Goal: Task Accomplishment & Management: Manage account settings

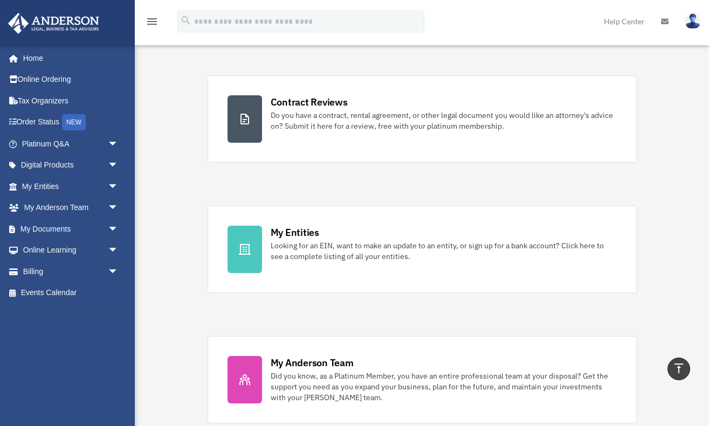
scroll to position [157, 0]
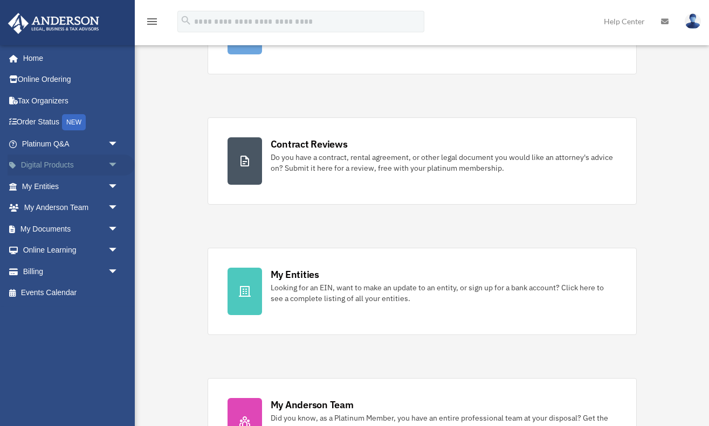
drag, startPoint x: 4, startPoint y: 357, endPoint x: 114, endPoint y: 164, distance: 222.8
click at [114, 164] on span "arrow_drop_down" at bounding box center [119, 166] width 22 height 22
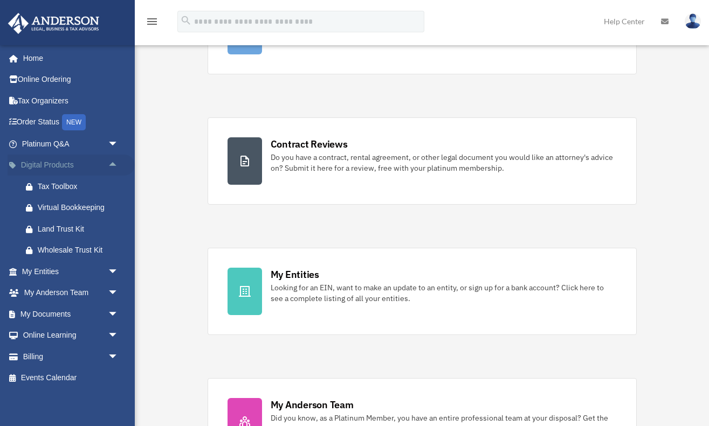
click at [113, 162] on span "arrow_drop_up" at bounding box center [119, 166] width 22 height 22
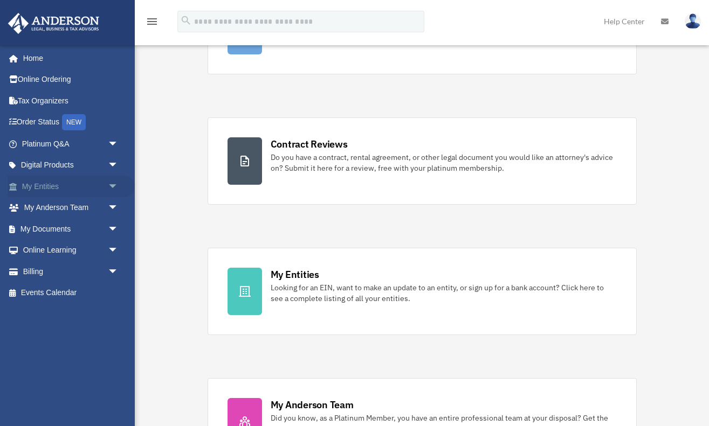
click at [113, 183] on span "arrow_drop_down" at bounding box center [119, 187] width 22 height 22
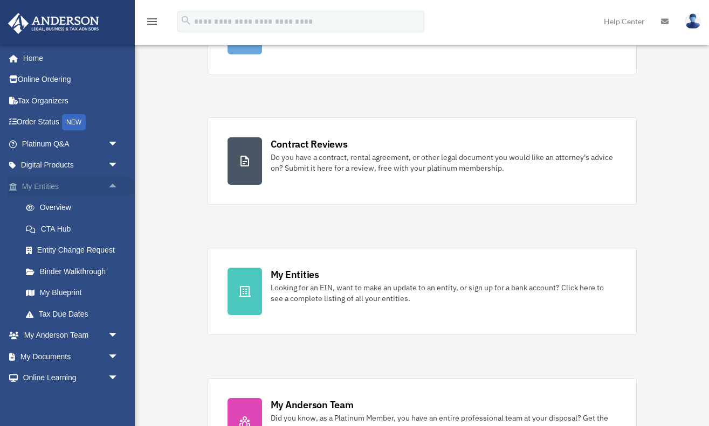
click at [112, 182] on span "arrow_drop_up" at bounding box center [119, 187] width 22 height 22
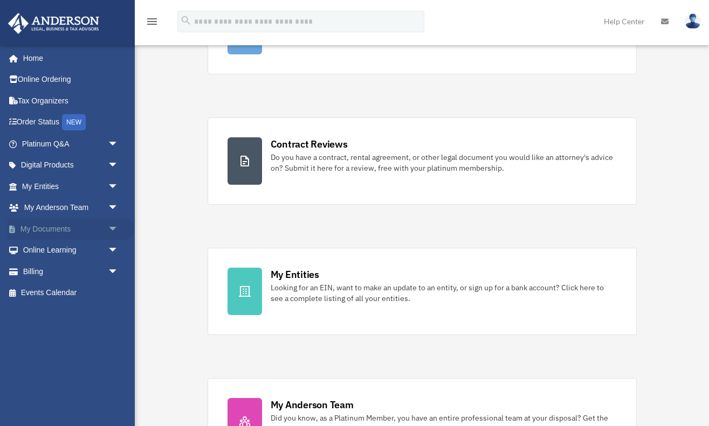
click at [112, 226] on span "arrow_drop_down" at bounding box center [119, 229] width 22 height 22
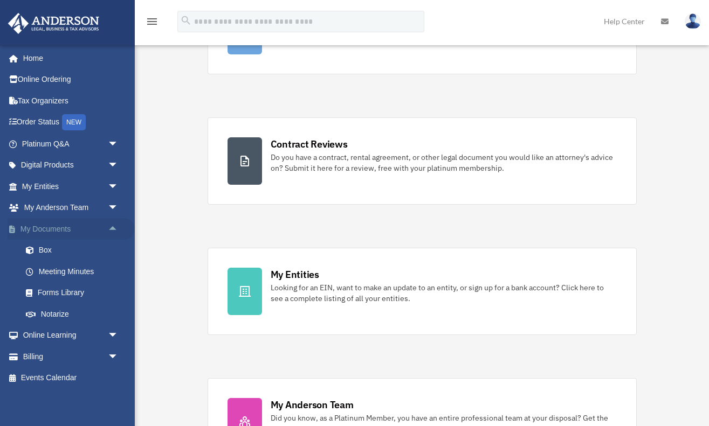
click at [110, 224] on span "arrow_drop_up" at bounding box center [119, 229] width 22 height 22
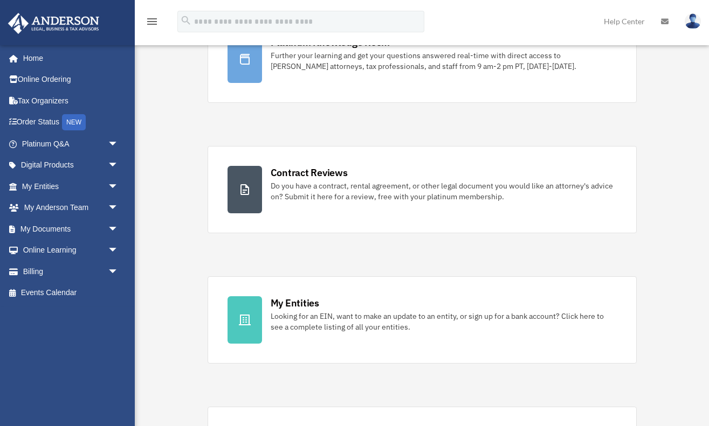
scroll to position [129, 0]
click at [37, 56] on link "Home" at bounding box center [71, 58] width 127 height 22
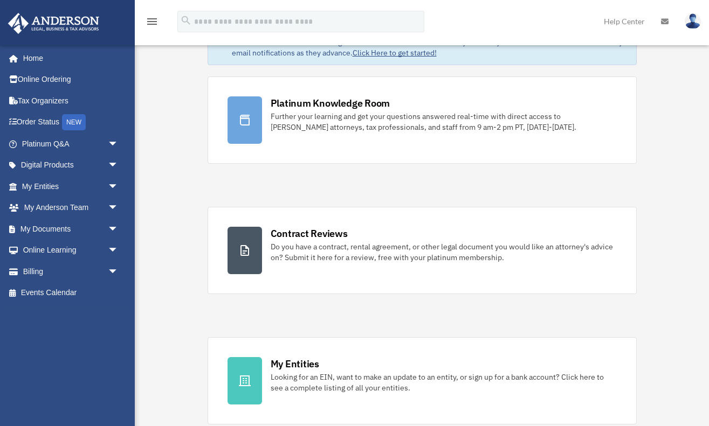
scroll to position [59, 0]
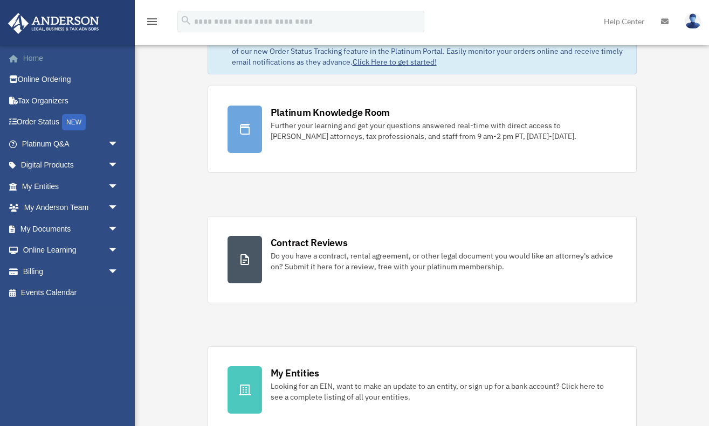
click at [36, 58] on link "Home" at bounding box center [71, 58] width 127 height 22
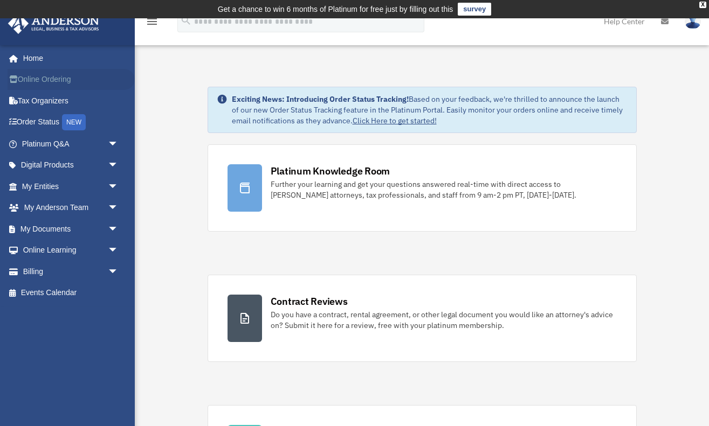
click at [36, 77] on link "Online Ordering" at bounding box center [71, 80] width 127 height 22
click at [694, 23] on img at bounding box center [692, 21] width 16 height 16
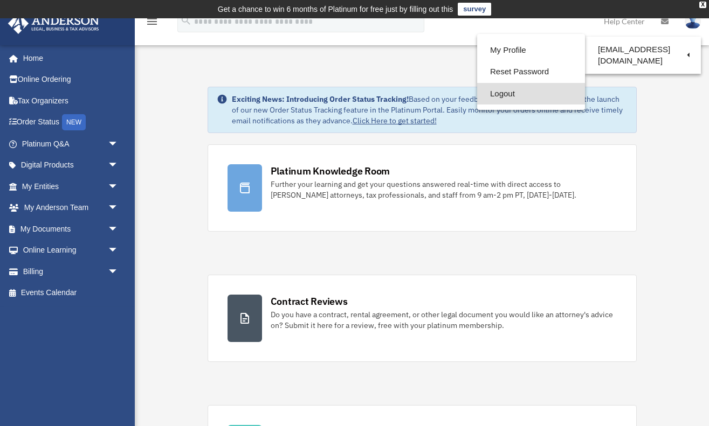
click at [504, 93] on link "Logout" at bounding box center [531, 94] width 108 height 22
